Goal: Task Accomplishment & Management: Manage account settings

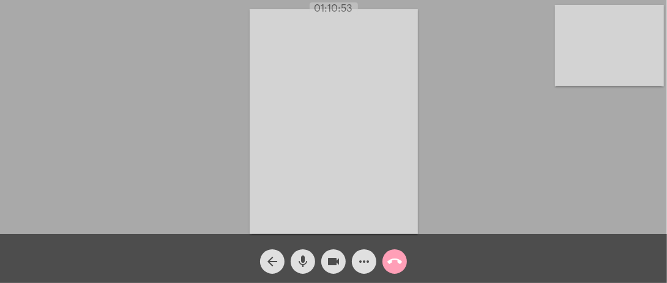
click at [396, 257] on mat-icon "call_end" at bounding box center [394, 261] width 15 height 15
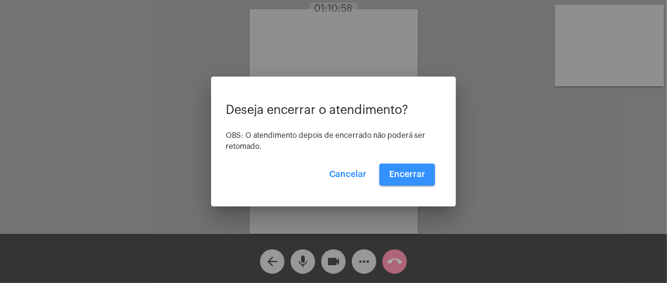
click at [403, 179] on button "Encerrar" at bounding box center [407, 174] width 56 height 22
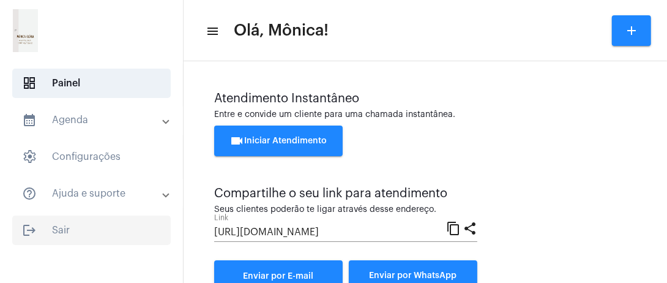
click at [100, 238] on span "logout Sair" at bounding box center [91, 229] width 158 height 29
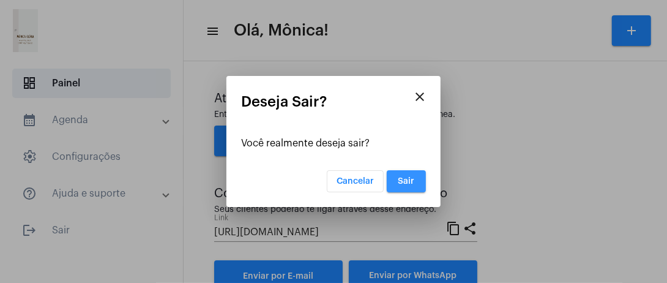
click at [399, 175] on button "Sair" at bounding box center [405, 181] width 39 height 22
